Goal: Navigation & Orientation: Find specific page/section

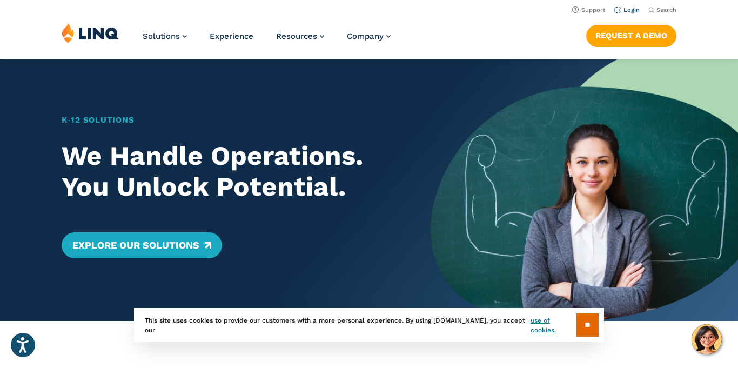
click at [635, 10] on link "Login" at bounding box center [626, 9] width 25 height 7
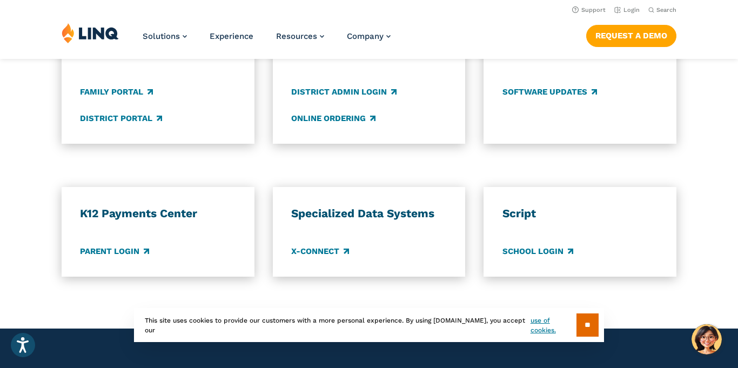
scroll to position [854, 0]
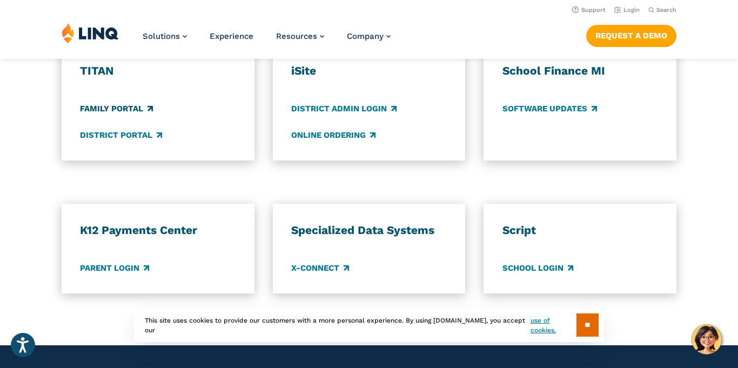
click at [99, 106] on link "Family Portal" at bounding box center [116, 109] width 73 height 12
